Goal: Check status

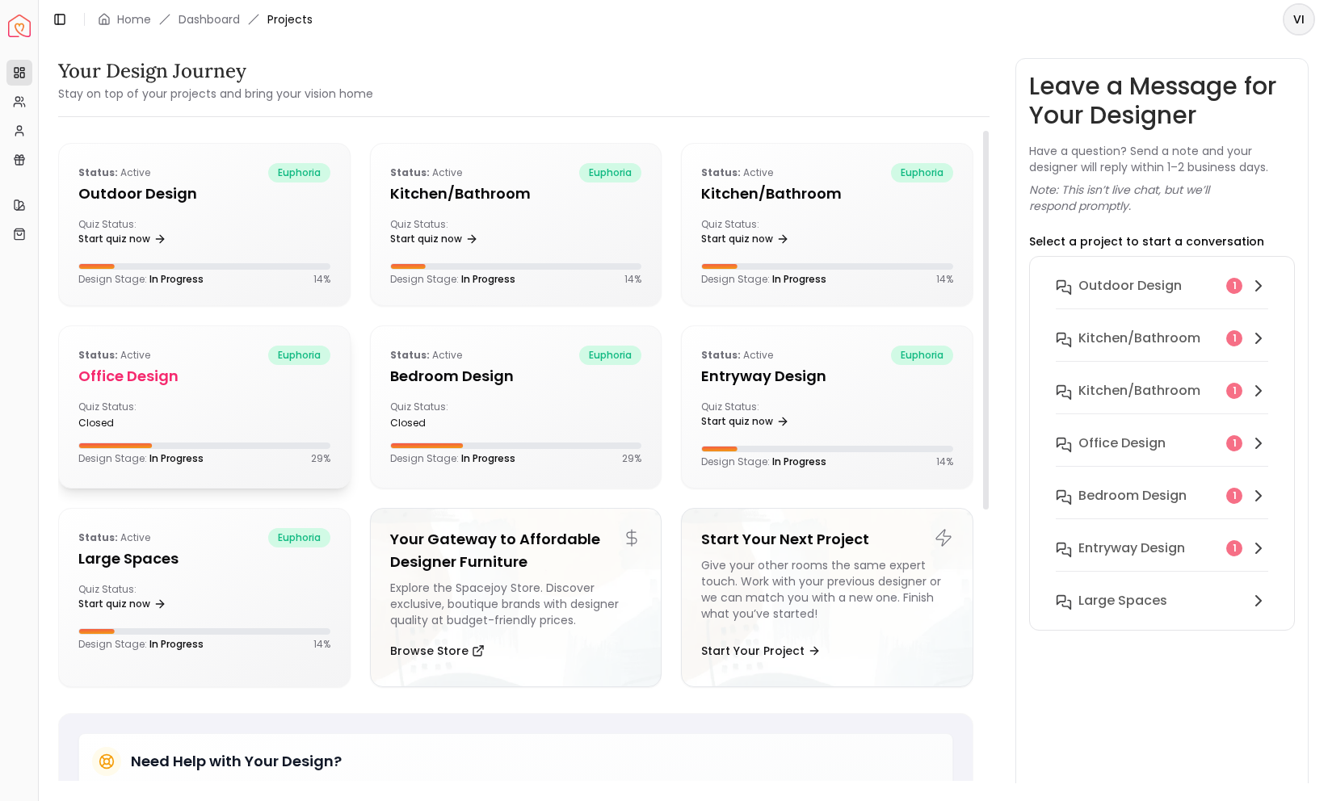
click at [222, 390] on div "Status: active euphoria Office design Quiz Status: closed Design Stage: In Prog…" at bounding box center [204, 405] width 291 height 158
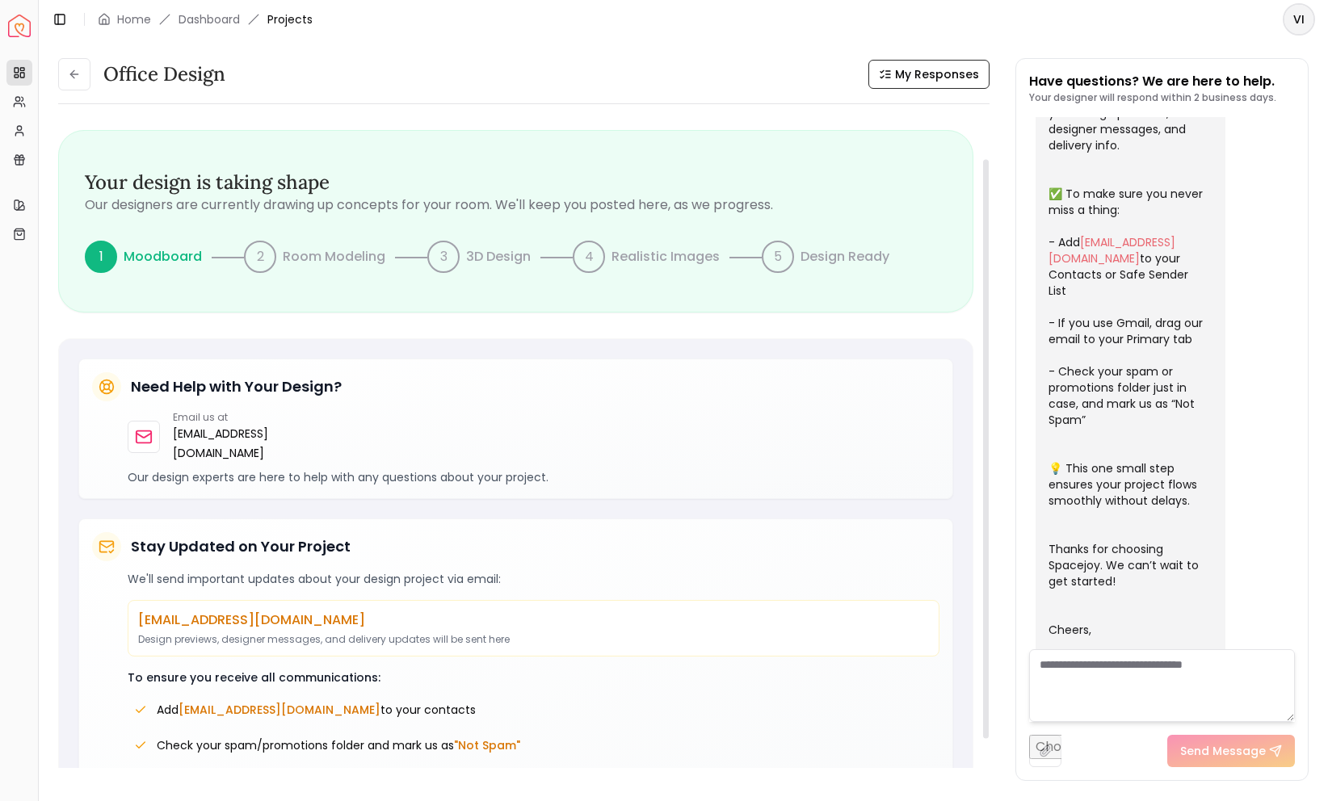
scroll to position [94, 0]
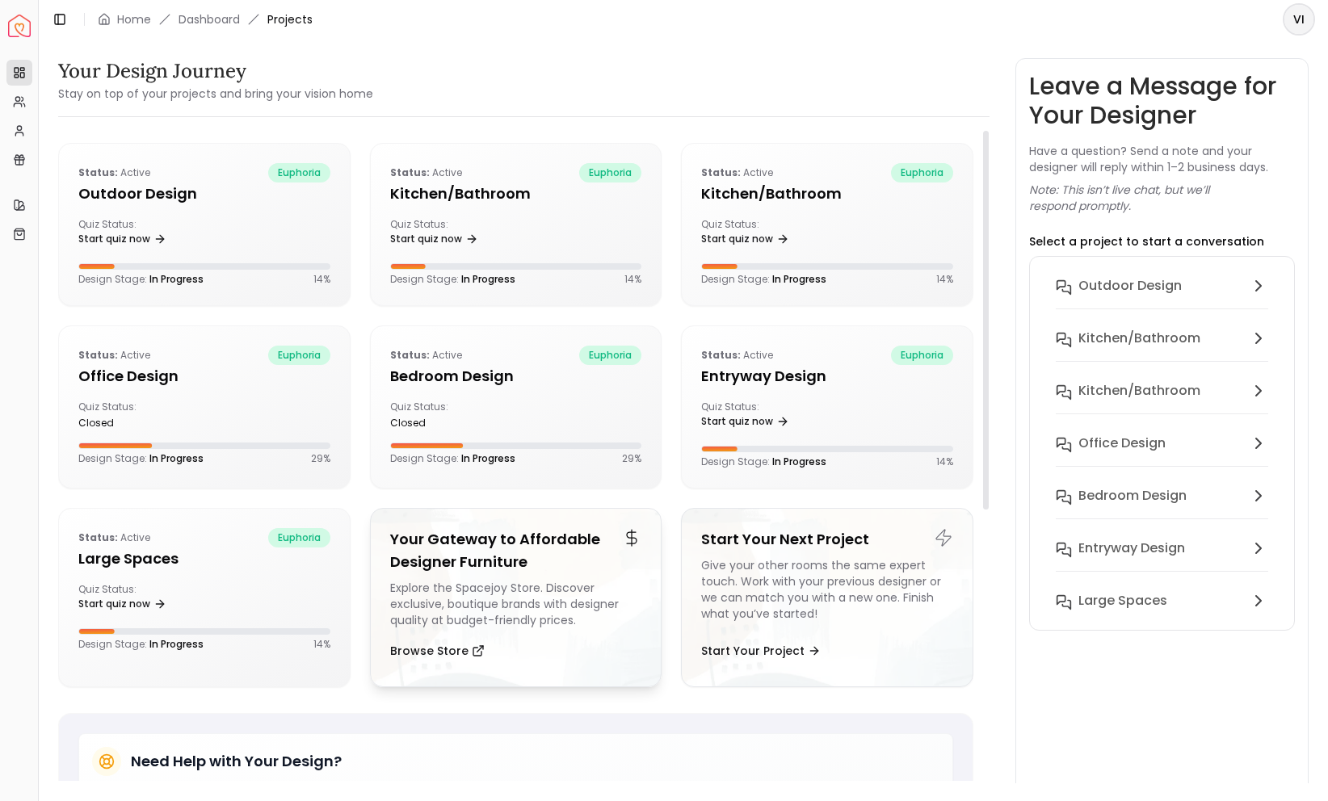
scroll to position [32, 0]
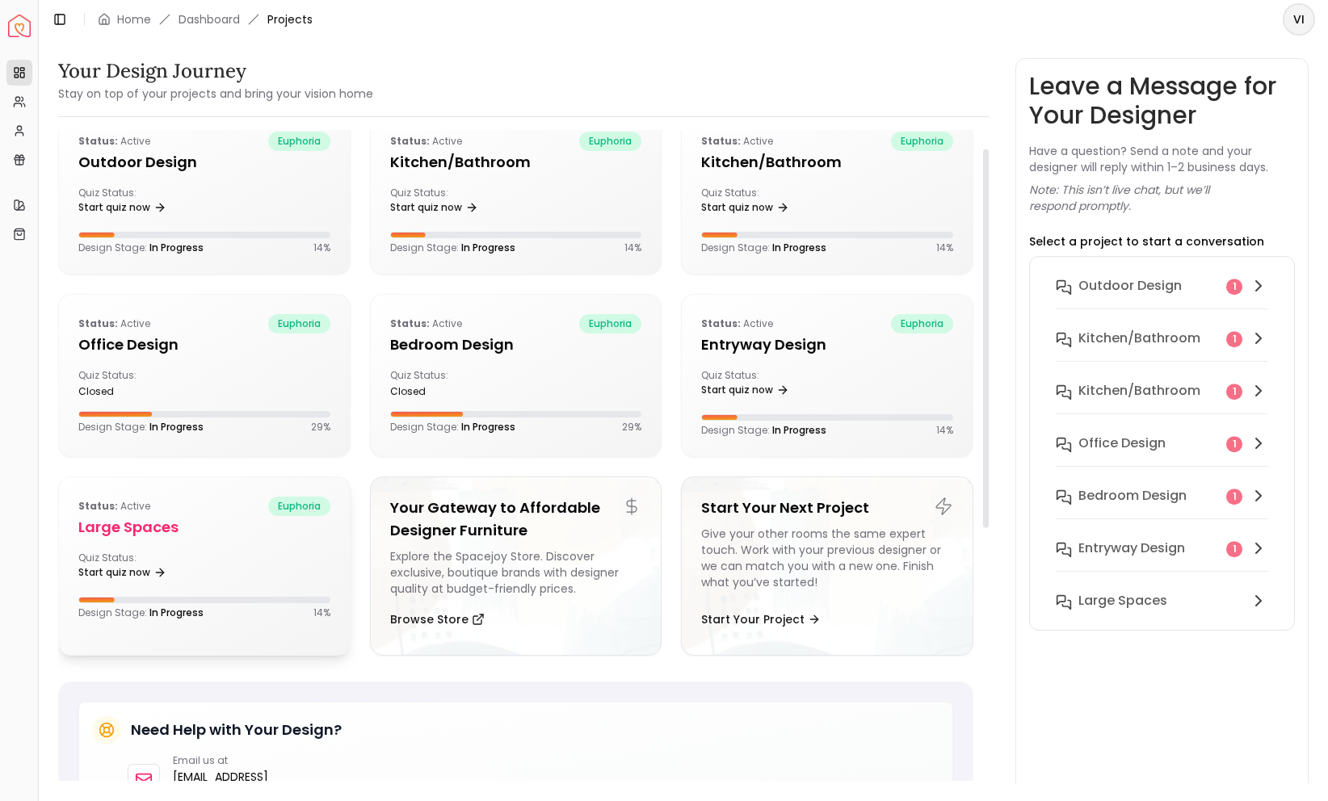
click at [209, 544] on div "Status: active euphoria Large Spaces Quiz Status: Start quiz now Design Stage: …" at bounding box center [204, 558] width 291 height 162
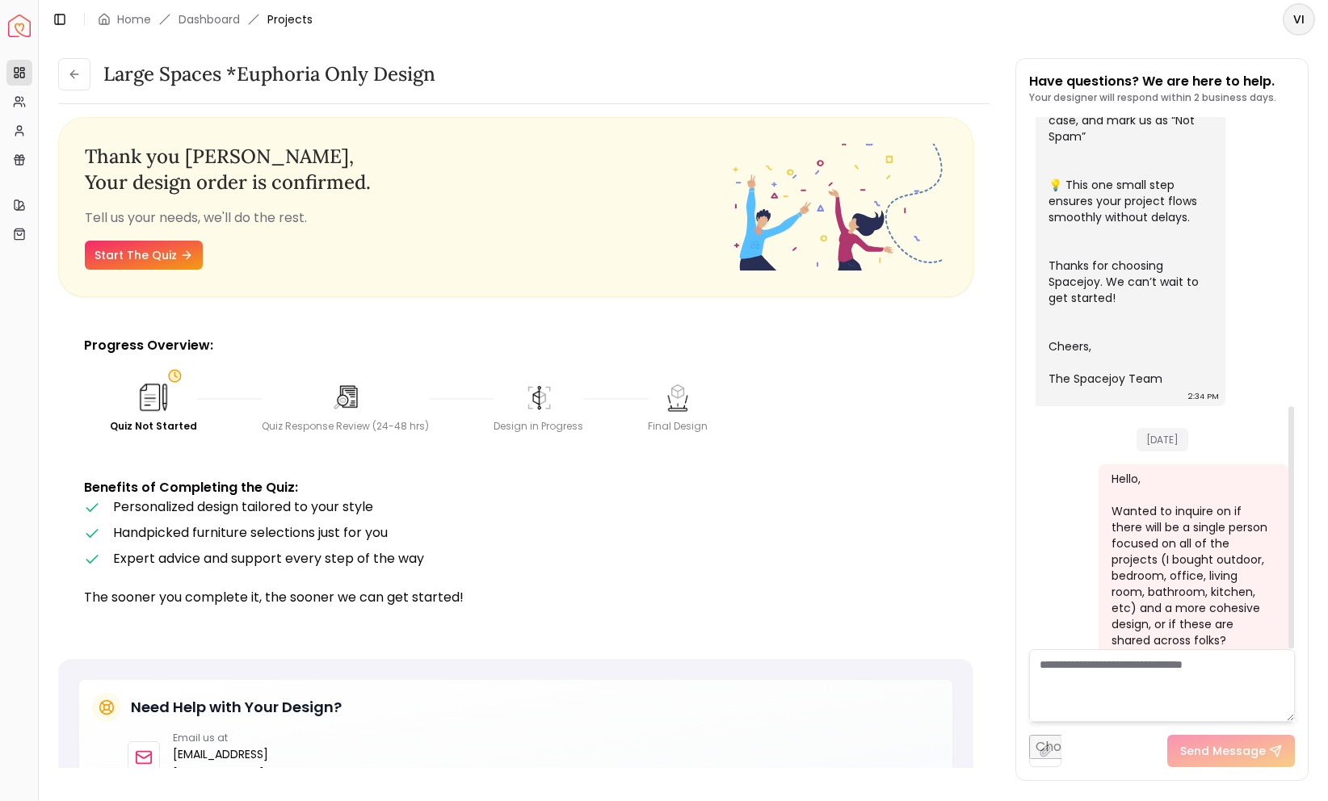
scroll to position [590, 0]
click at [1153, 429] on span "[DATE]" at bounding box center [1162, 440] width 52 height 23
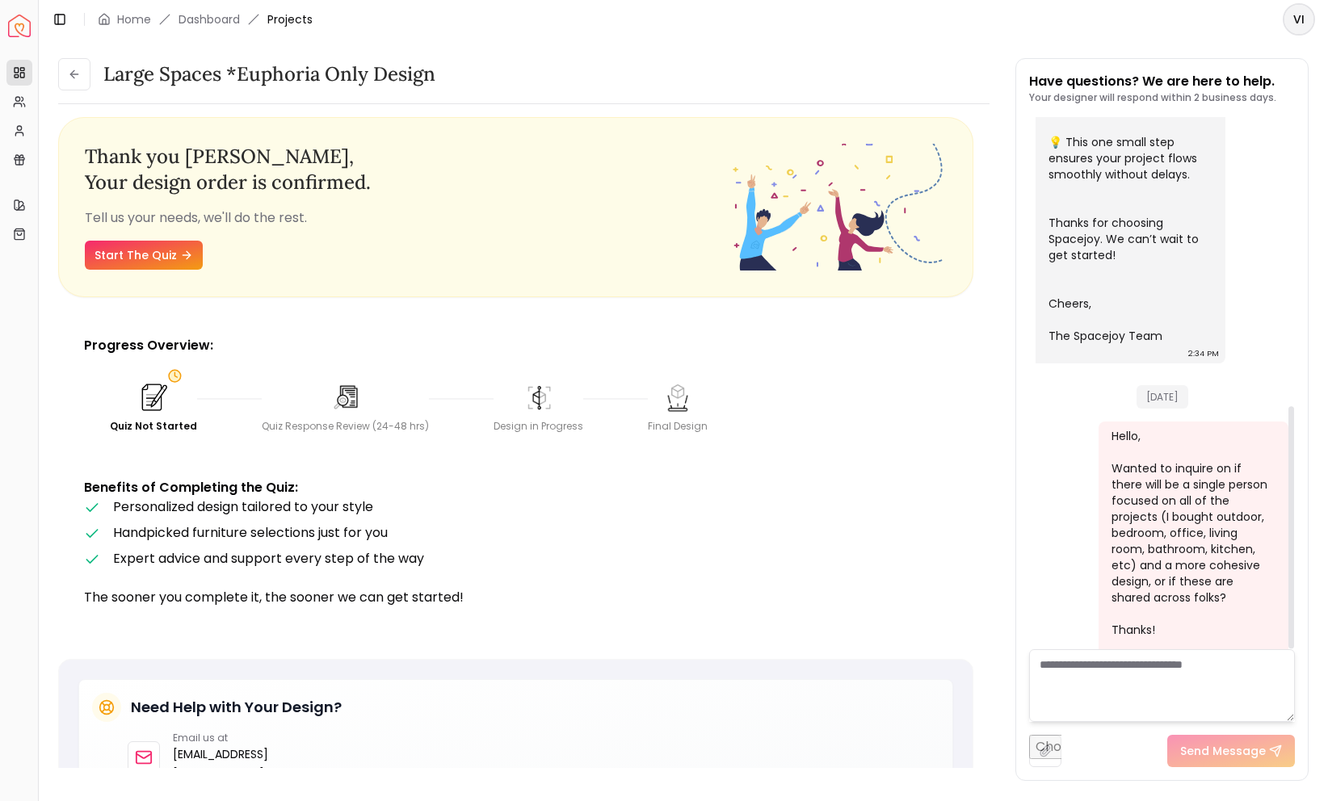
click at [1099, 559] on div "Hello, Wanted to inquire on if there will be a single person focused on all of …" at bounding box center [1194, 556] width 190 height 268
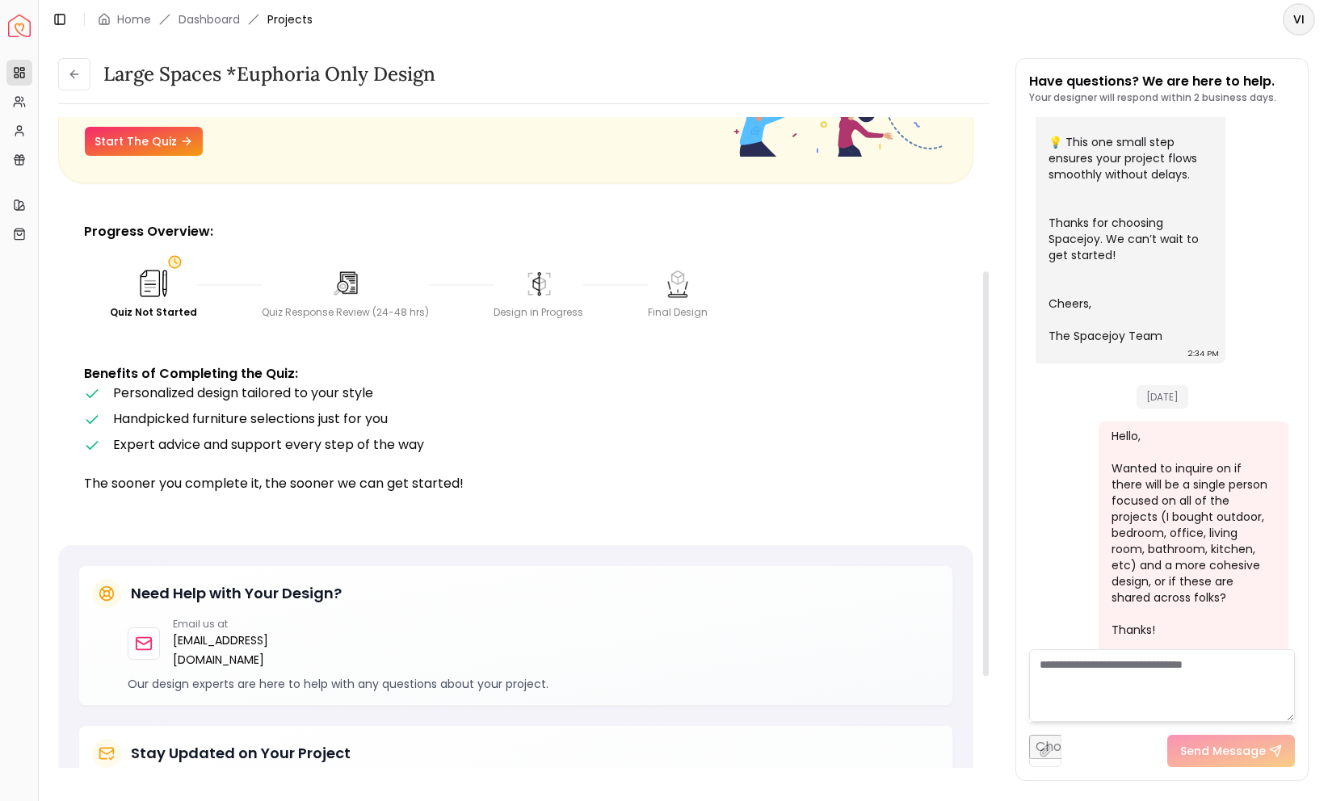
scroll to position [0, 0]
